Goal: Transaction & Acquisition: Subscribe to service/newsletter

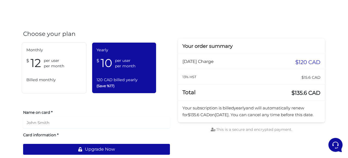
scroll to position [54, 0]
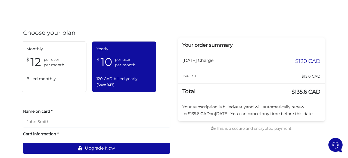
click at [53, 72] on div "Monthly $ 12 per user per month Billed monthly" at bounding box center [54, 66] width 65 height 51
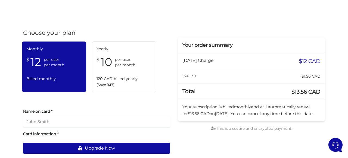
click at [58, 122] on input "text" at bounding box center [96, 121] width 147 height 11
type input "Dawna K. Gilmore"
click at [63, 137] on label "Card information *" at bounding box center [96, 133] width 147 height 5
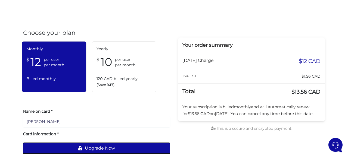
click at [70, 148] on button "Upgrade Now" at bounding box center [96, 148] width 147 height 11
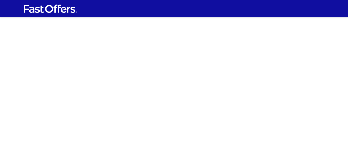
click at [89, 17] on html at bounding box center [174, 8] width 348 height 17
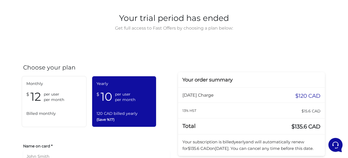
scroll to position [78, 0]
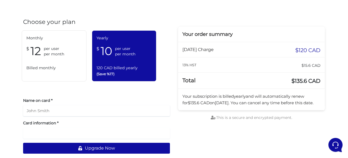
click at [63, 110] on input "text" at bounding box center [96, 111] width 147 height 11
type input "Dawna K. Gilmore"
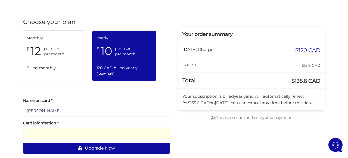
click at [57, 63] on div "Monthly $ 12 per user per month Billed monthly" at bounding box center [54, 55] width 65 height 51
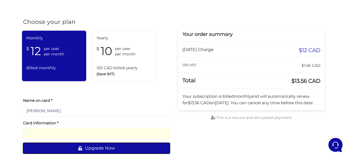
click at [106, 150] on button "Upgrade Now" at bounding box center [96, 148] width 147 height 11
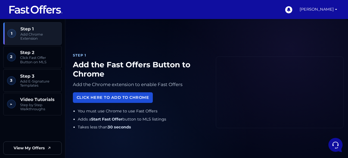
click at [94, 101] on link "Click Here to Add to Chrome" at bounding box center [113, 98] width 80 height 11
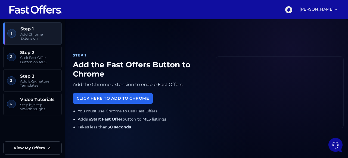
click at [292, 10] on icon at bounding box center [289, 9] width 8 height 8
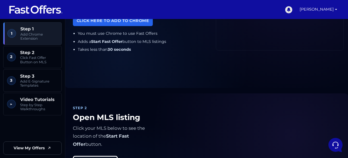
scroll to position [78, 0]
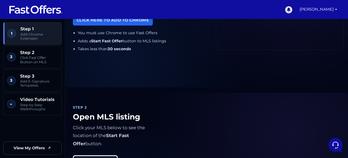
click at [293, 9] on icon at bounding box center [289, 9] width 8 height 8
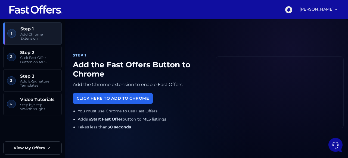
click at [293, 9] on icon at bounding box center [289, 9] width 8 height 8
click at [321, 8] on link "[PERSON_NAME]" at bounding box center [319, 9] width 42 height 19
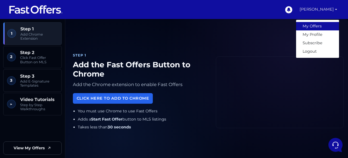
click at [312, 26] on link "My Offers" at bounding box center [317, 26] width 43 height 8
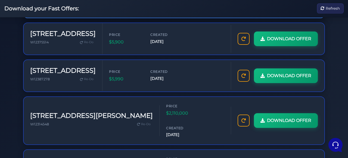
scroll to position [90, 0]
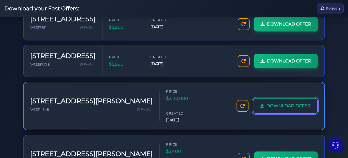
click at [283, 103] on span "DOWNLOAD OFFER" at bounding box center [289, 106] width 44 height 7
